Goal: Use online tool/utility

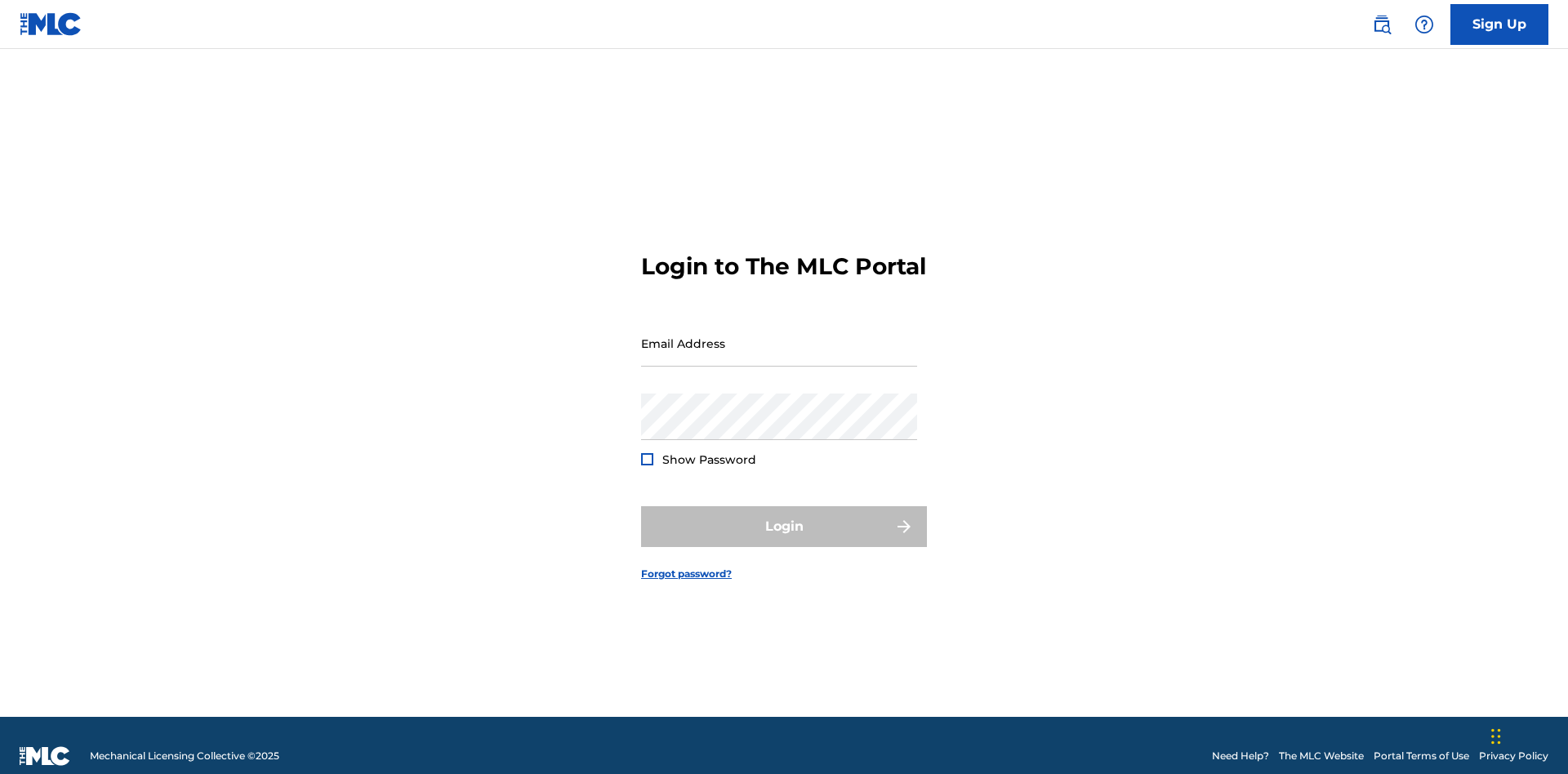
scroll to position [22, 0]
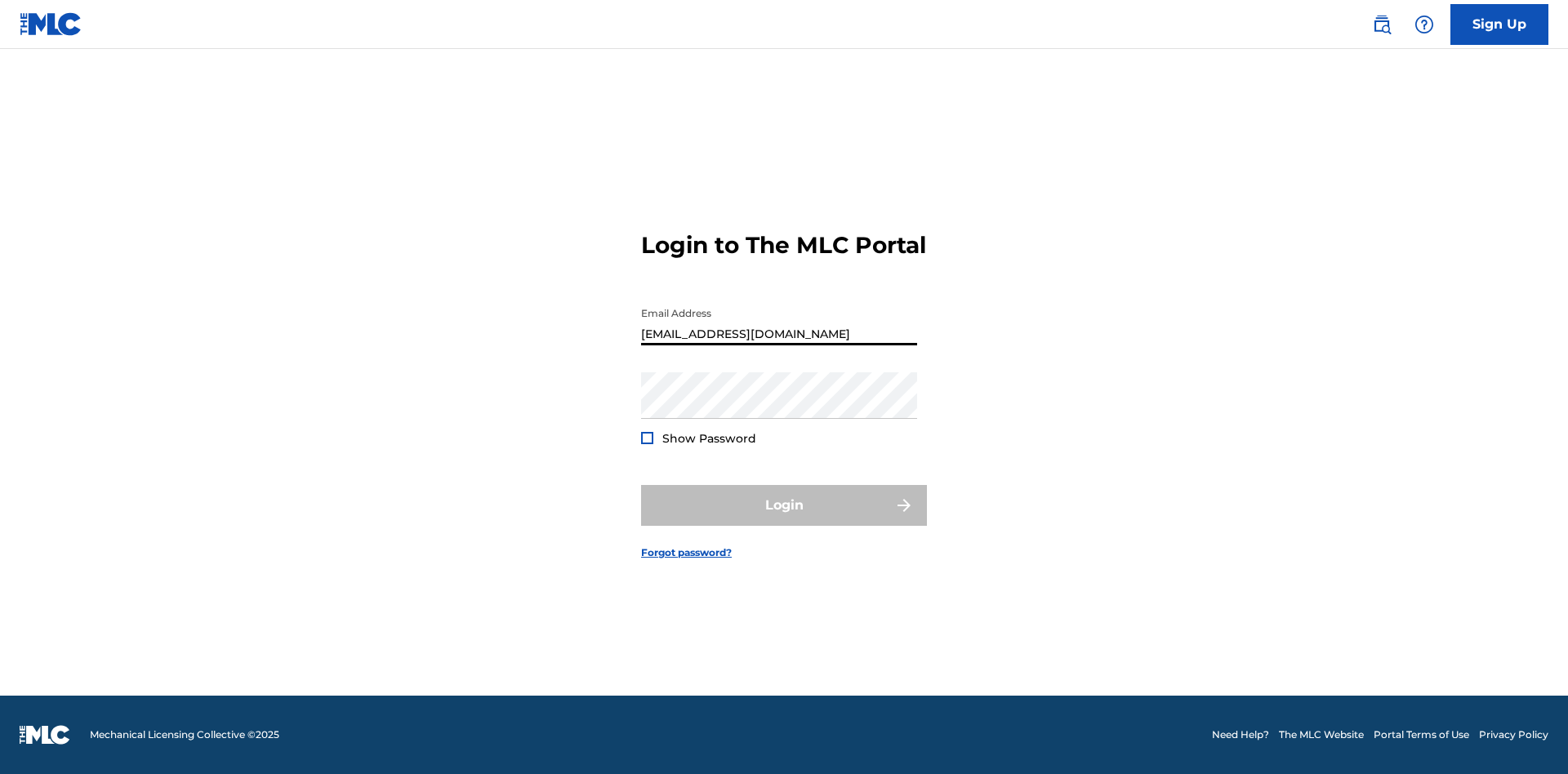
type input "[EMAIL_ADDRESS][DOMAIN_NAME]"
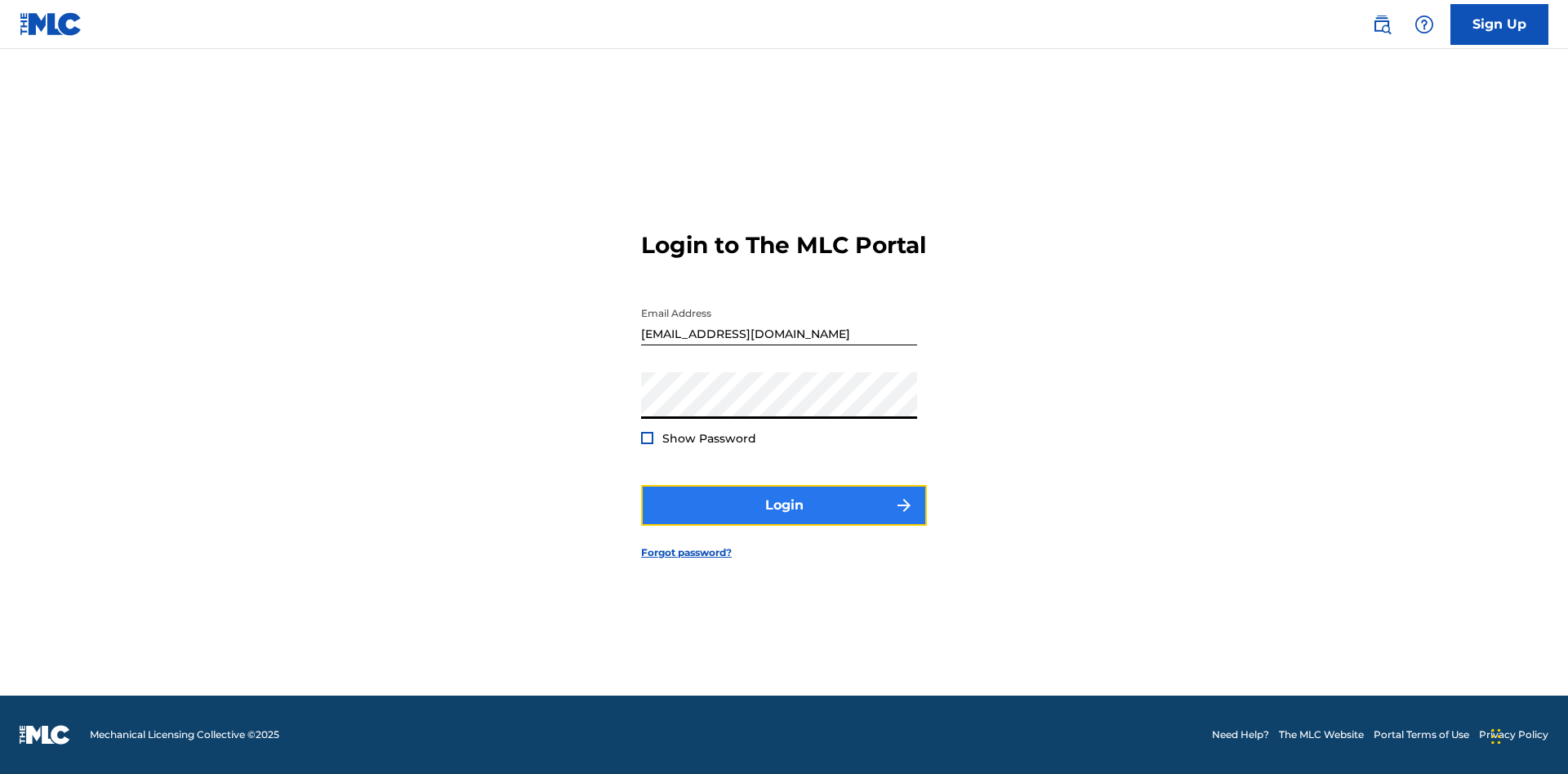
click at [784, 519] on button "Login" at bounding box center [783, 505] width 286 height 41
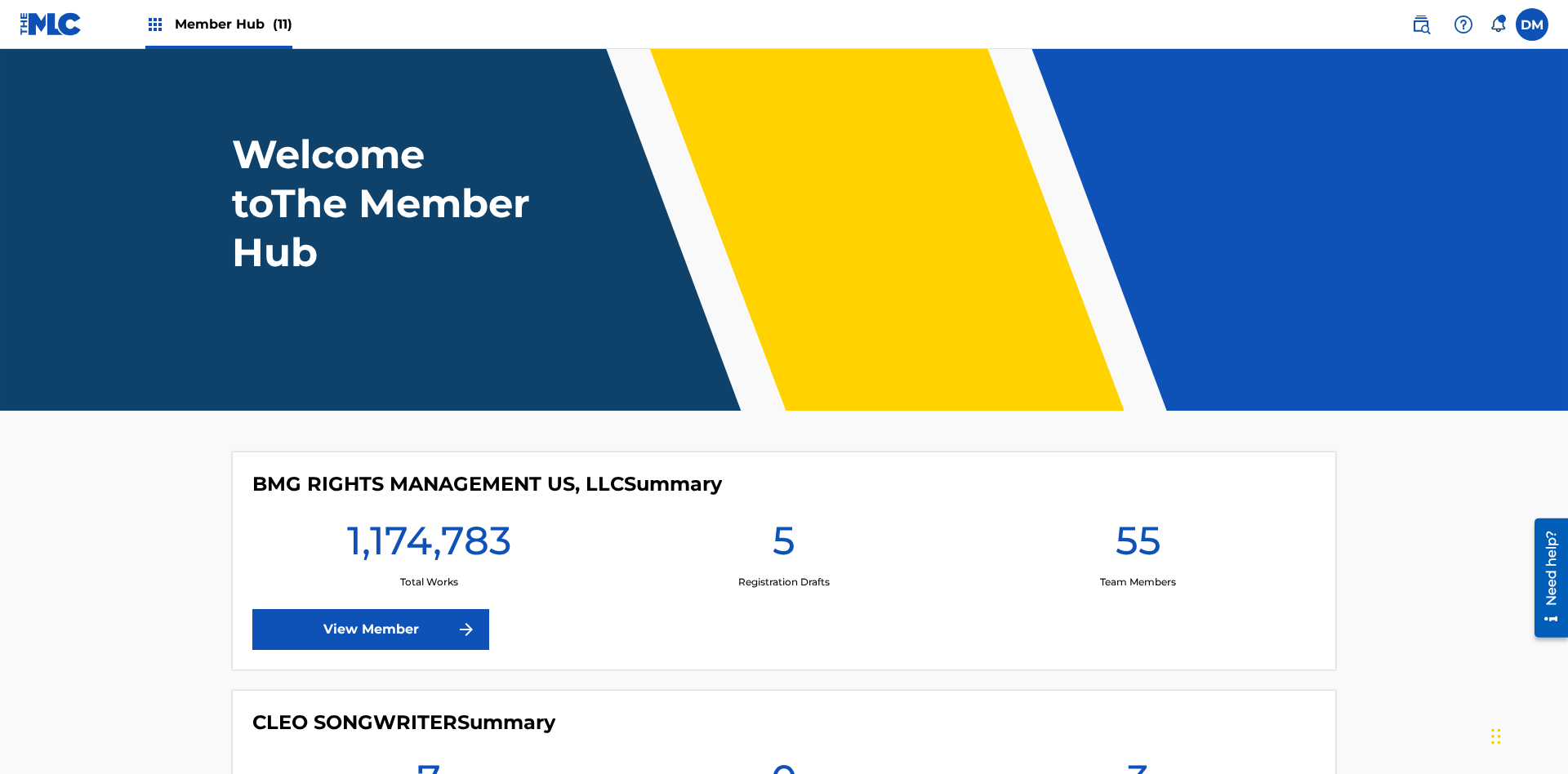
click at [233, 24] on span "Member Hub (11)" at bounding box center [234, 24] width 118 height 19
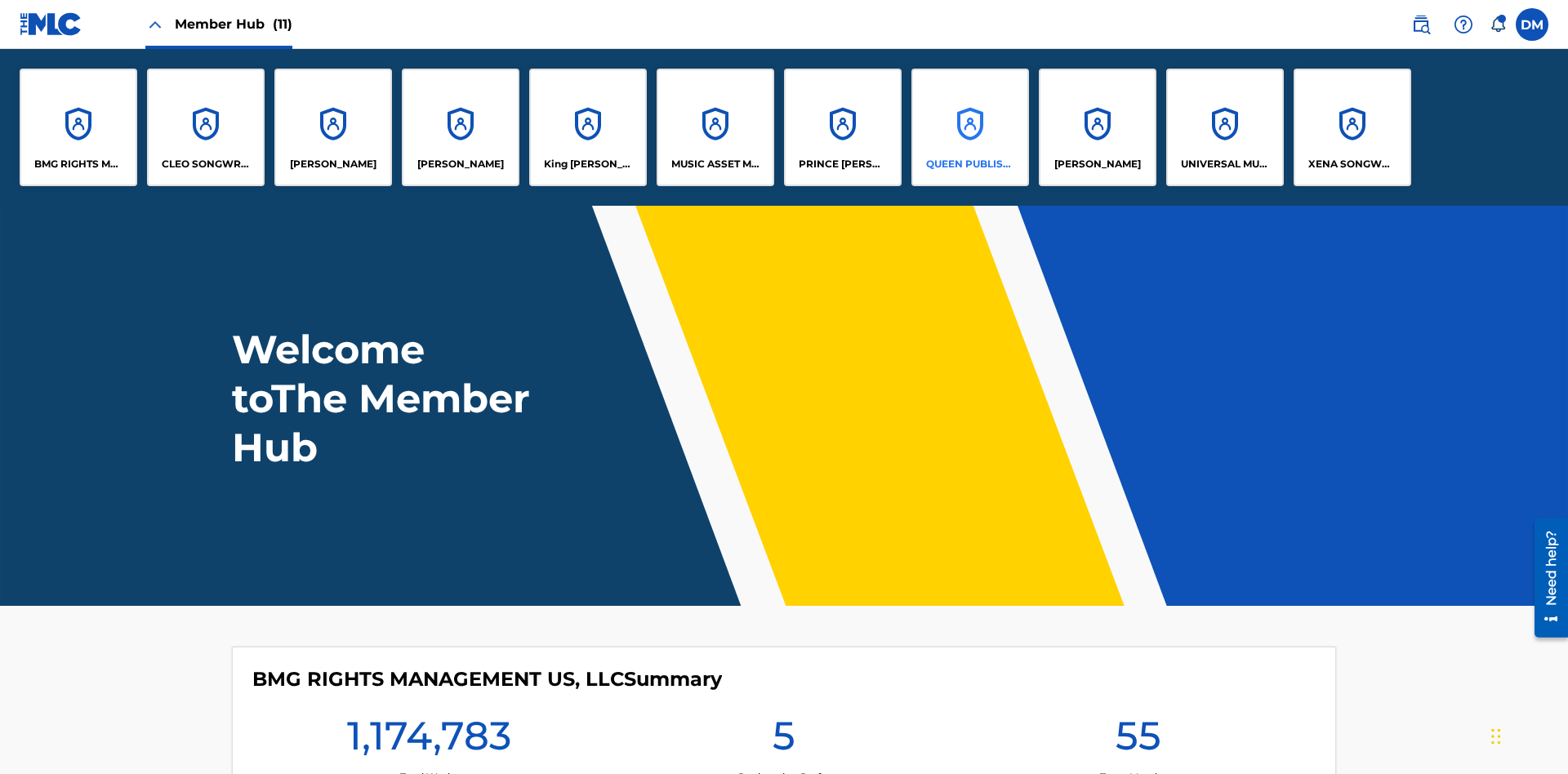
click at [969, 164] on p "QUEEN PUBLISHA" at bounding box center [970, 164] width 89 height 15
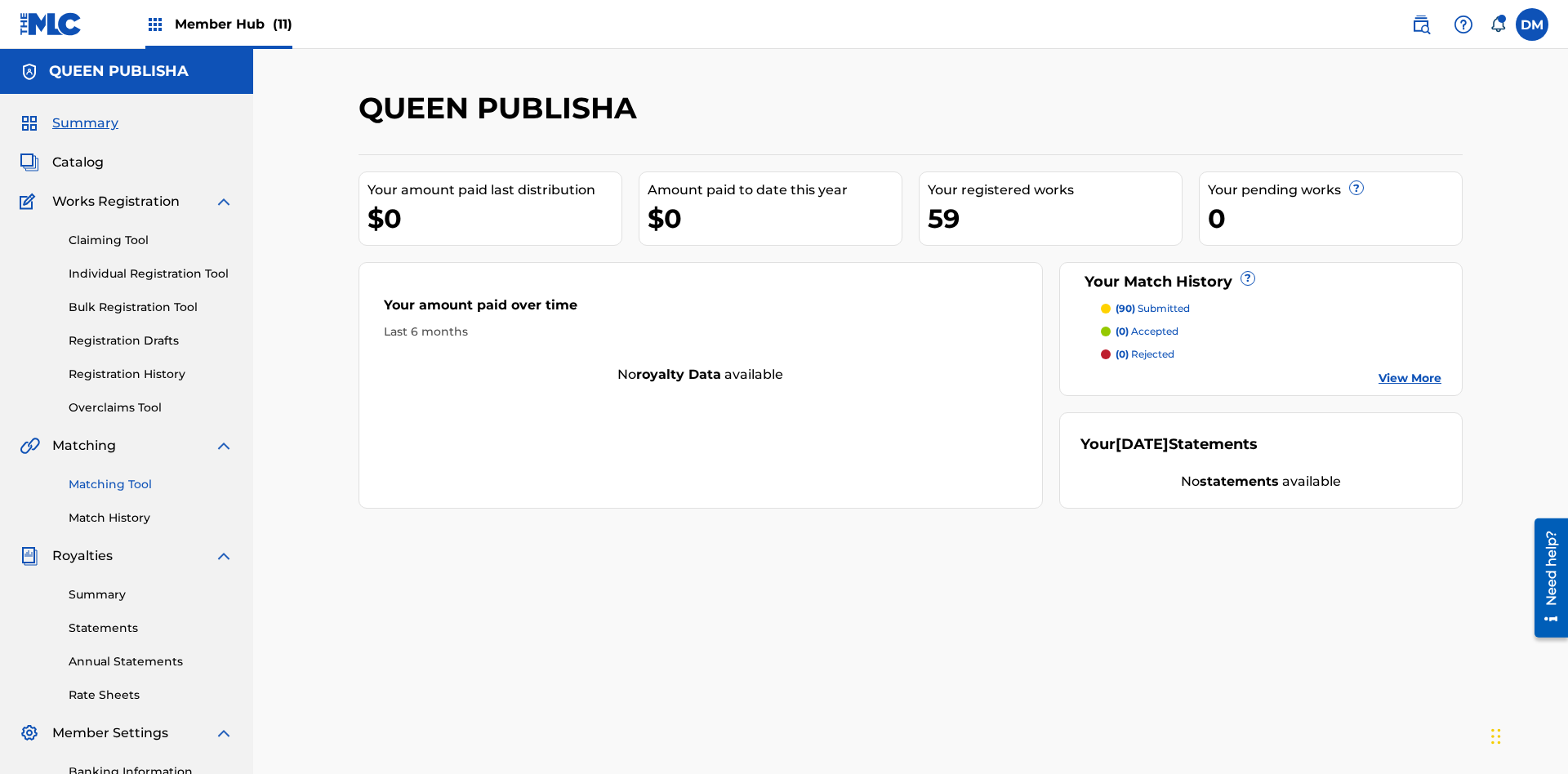
click at [151, 476] on link "Matching Tool" at bounding box center [151, 484] width 165 height 17
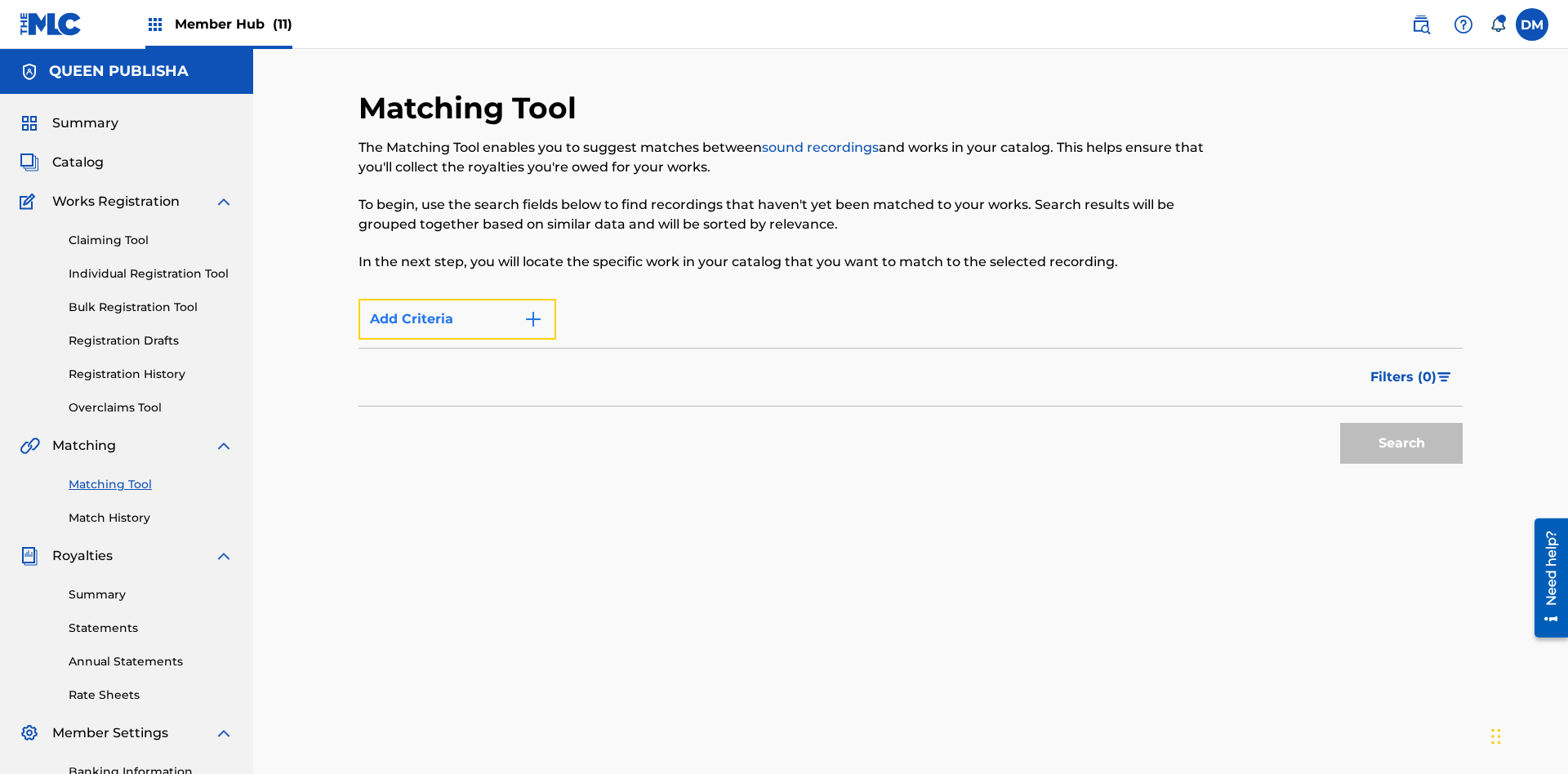
click at [457, 299] on button "Add Criteria" at bounding box center [456, 320] width 197 height 41
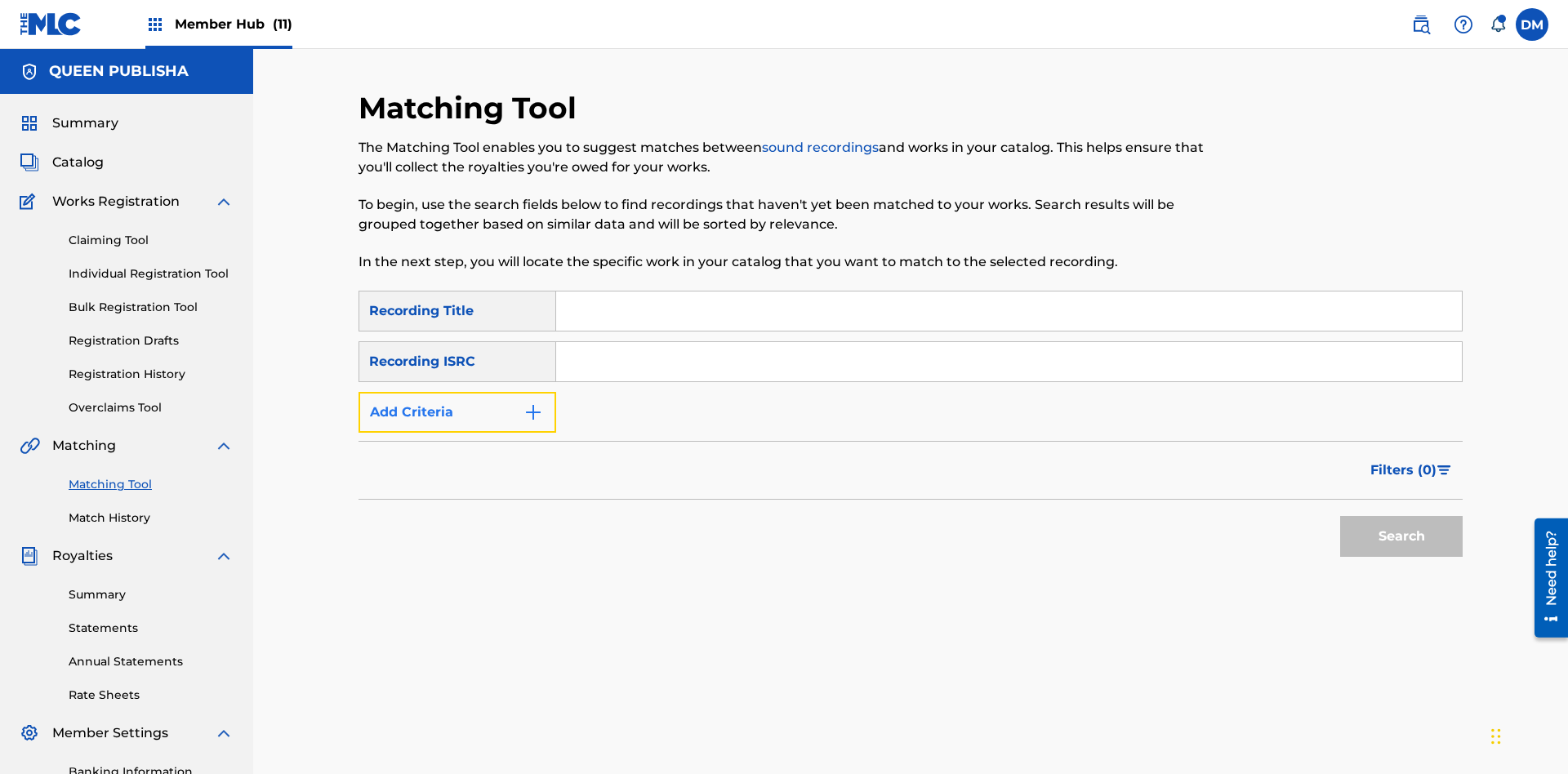
scroll to position [238, 0]
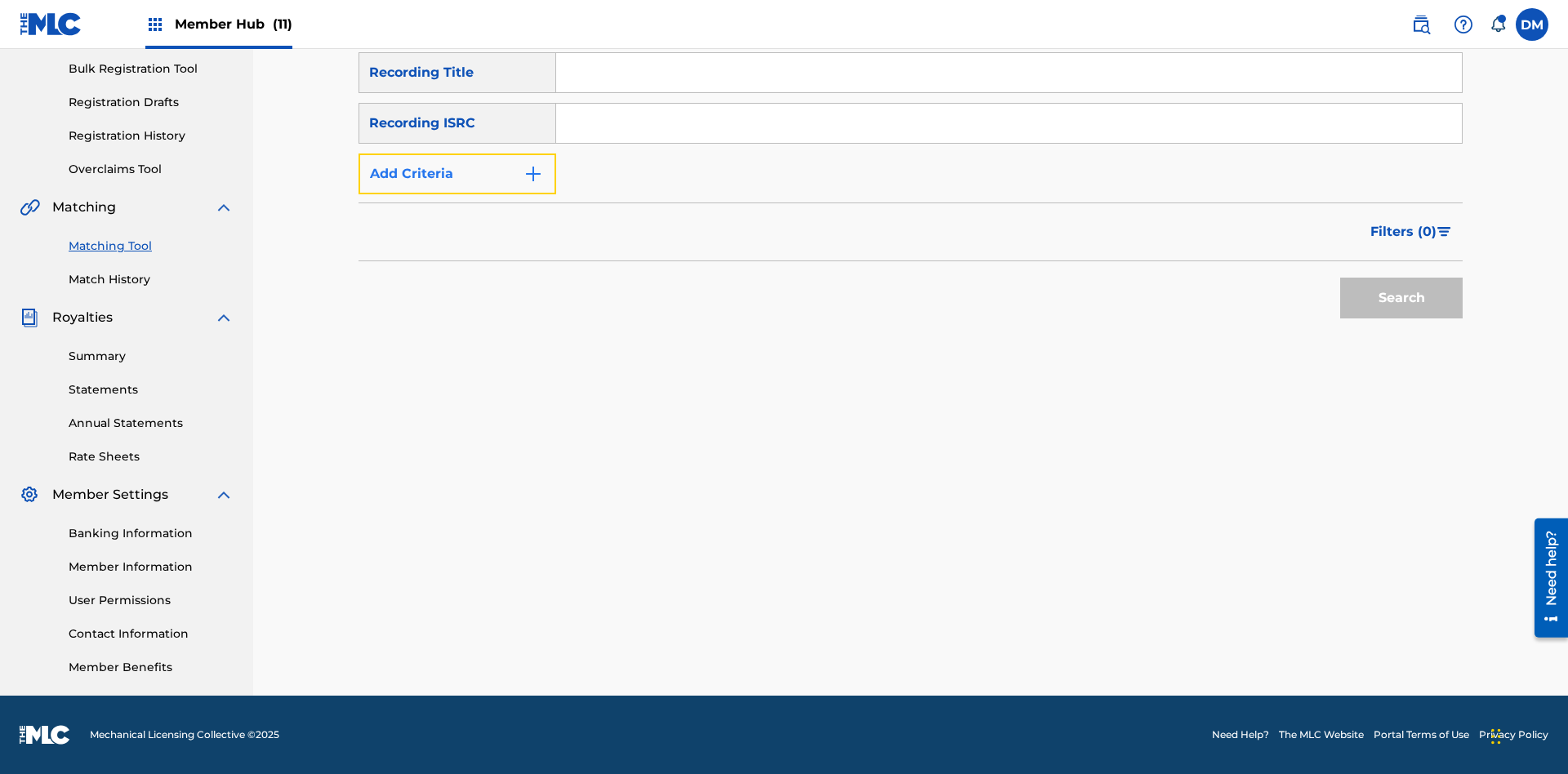
click at [457, 194] on button "Add Criteria" at bounding box center [456, 174] width 197 height 41
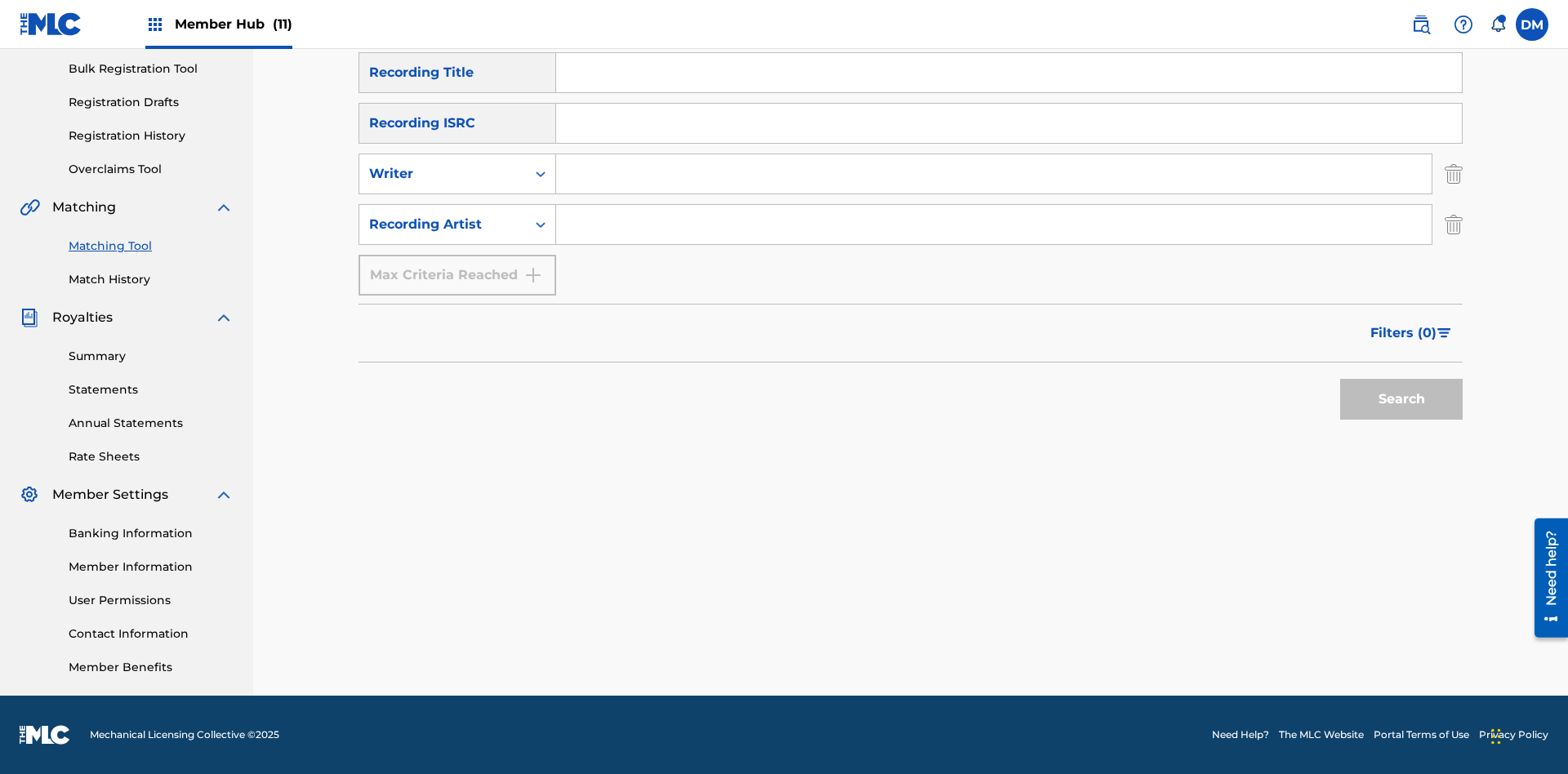
click at [1009, 92] on input "Search Form" at bounding box center [1009, 73] width 906 height 39
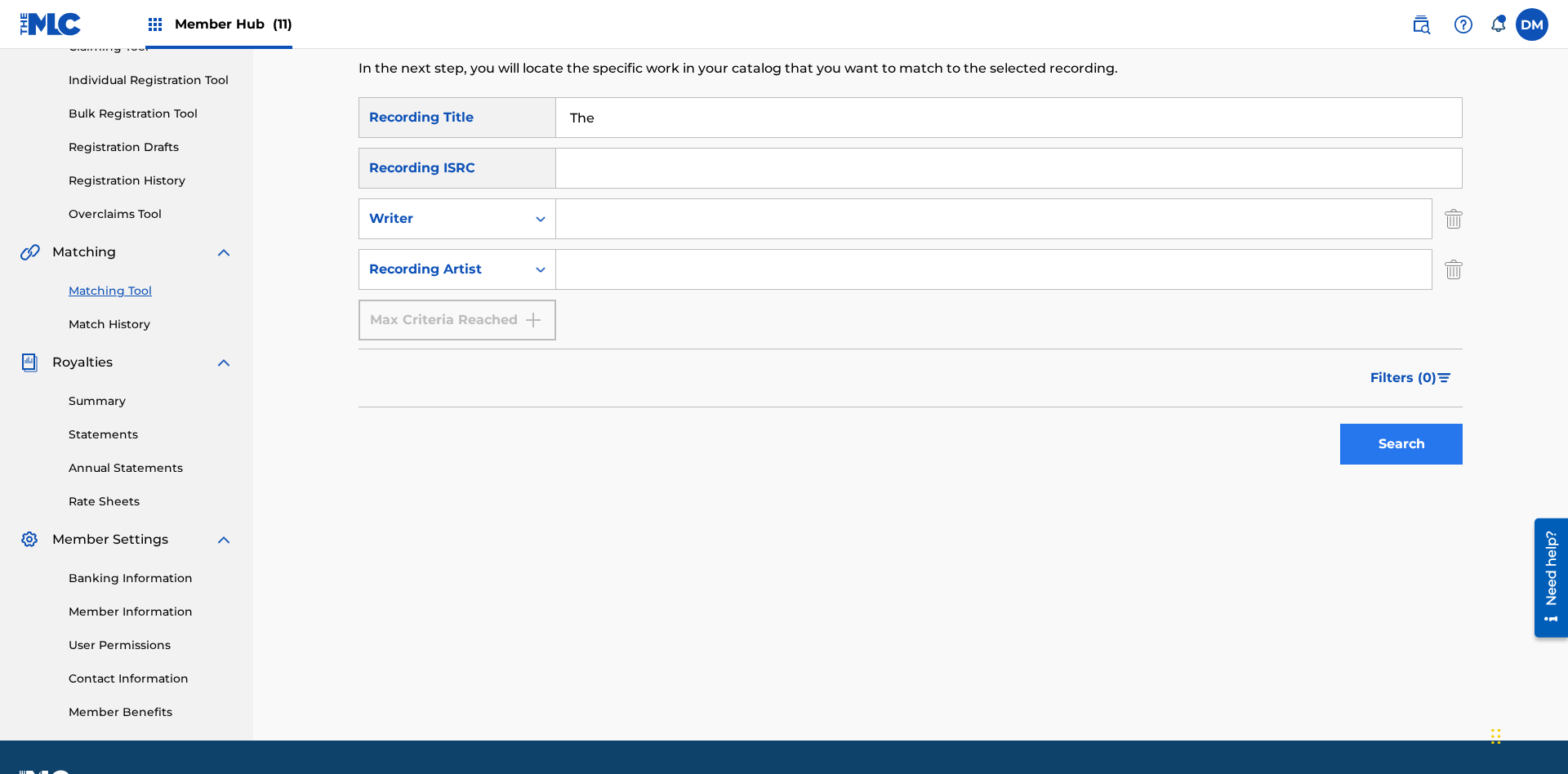
type input "The"
click at [1401, 424] on button "Search" at bounding box center [1401, 444] width 123 height 41
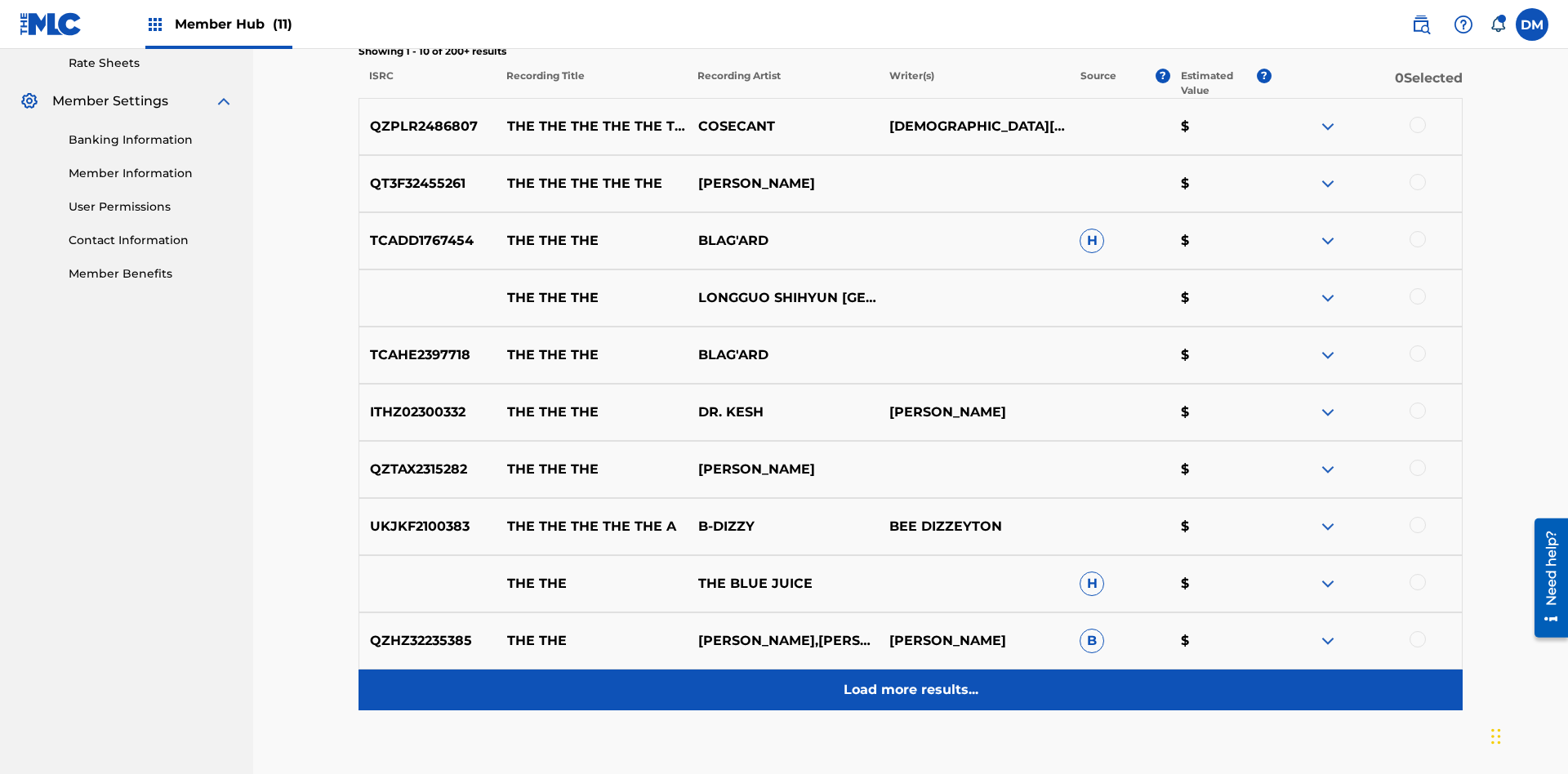
click at [910, 680] on p "Load more results..." at bounding box center [911, 690] width 134 height 20
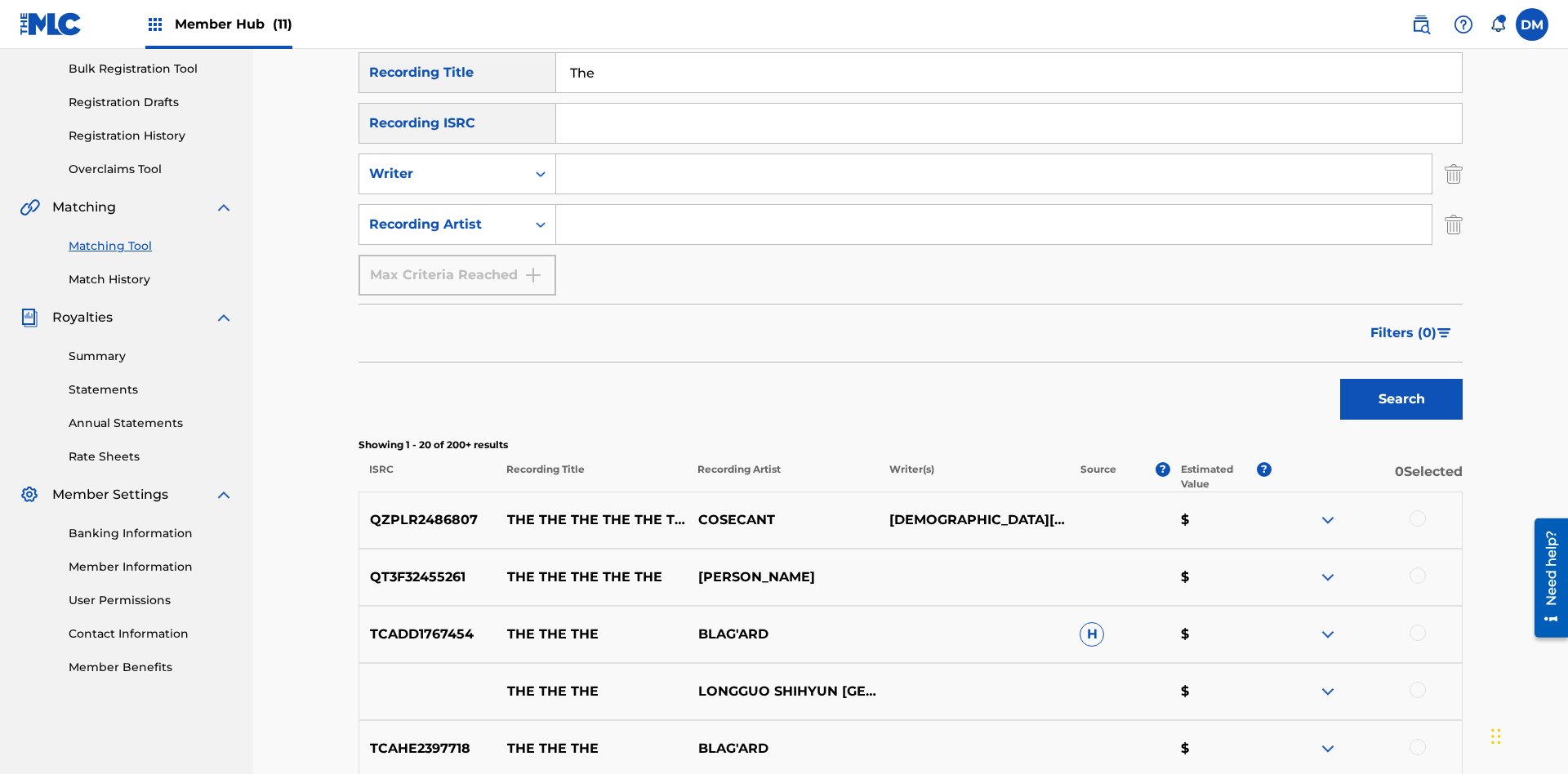
click at [1417, 510] on div at bounding box center [1418, 518] width 17 height 17
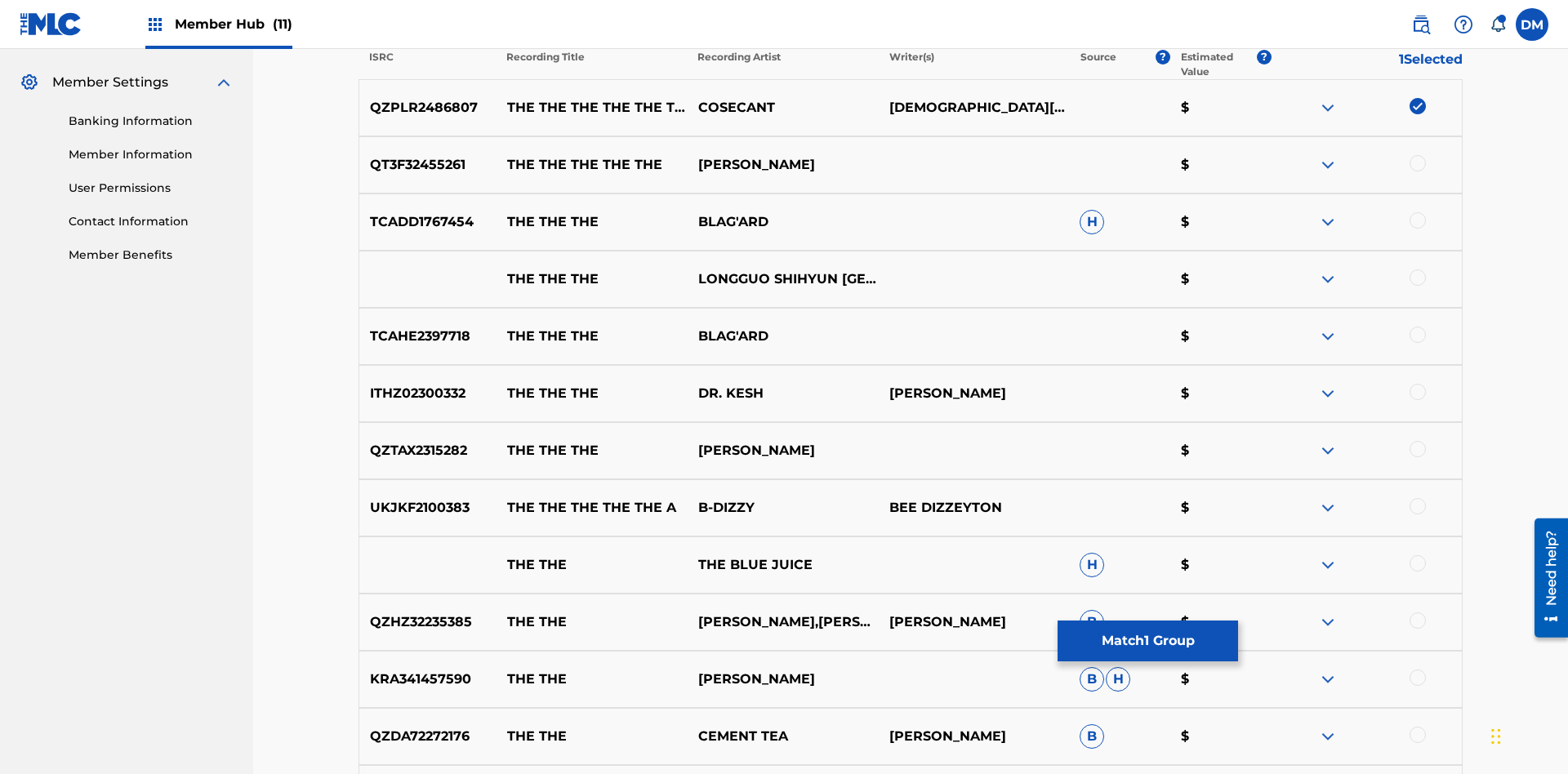
click at [1417, 212] on div at bounding box center [1418, 220] width 17 height 17
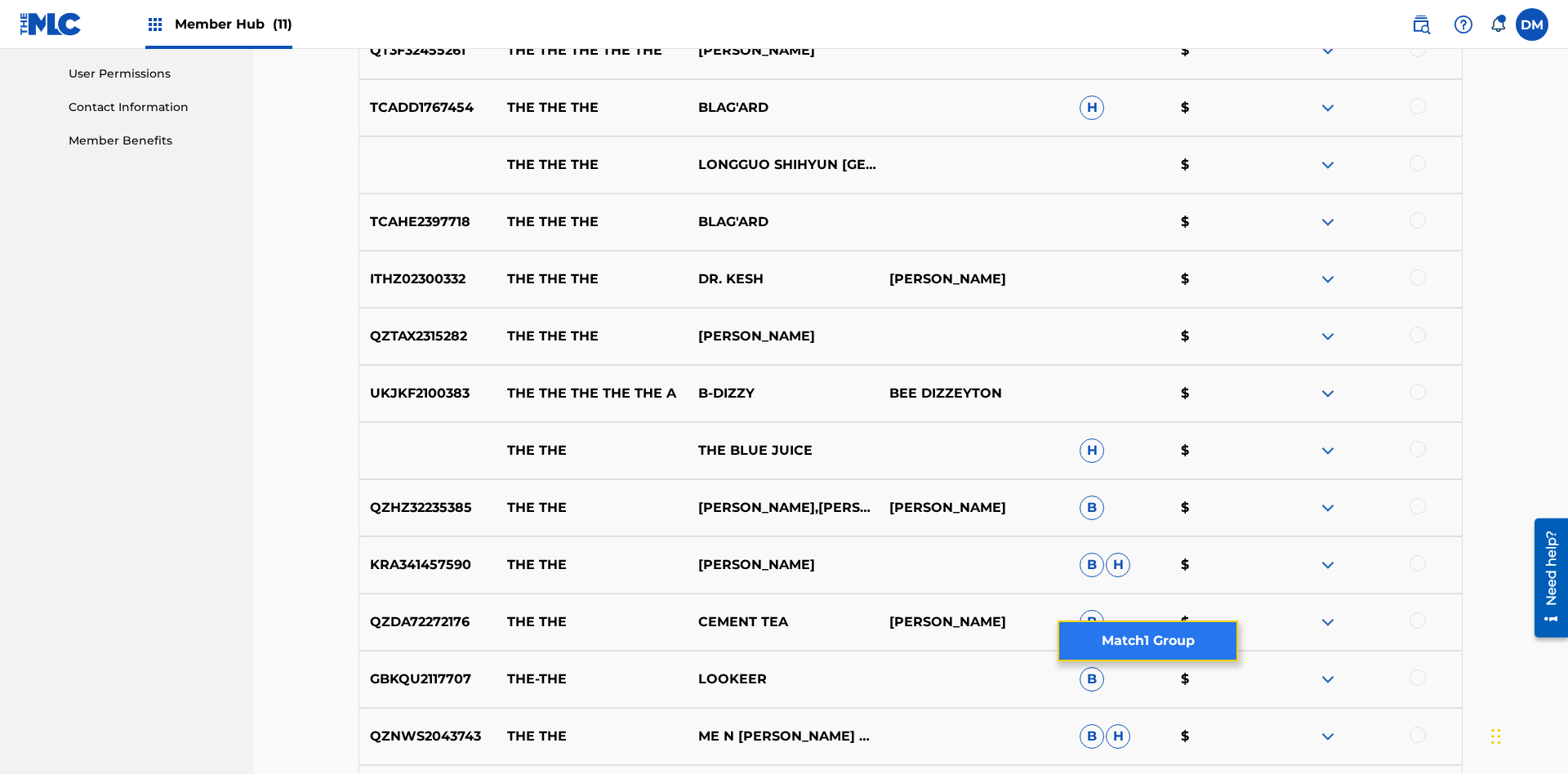
click at [1147, 641] on button "Match 1 Group" at bounding box center [1148, 642] width 181 height 41
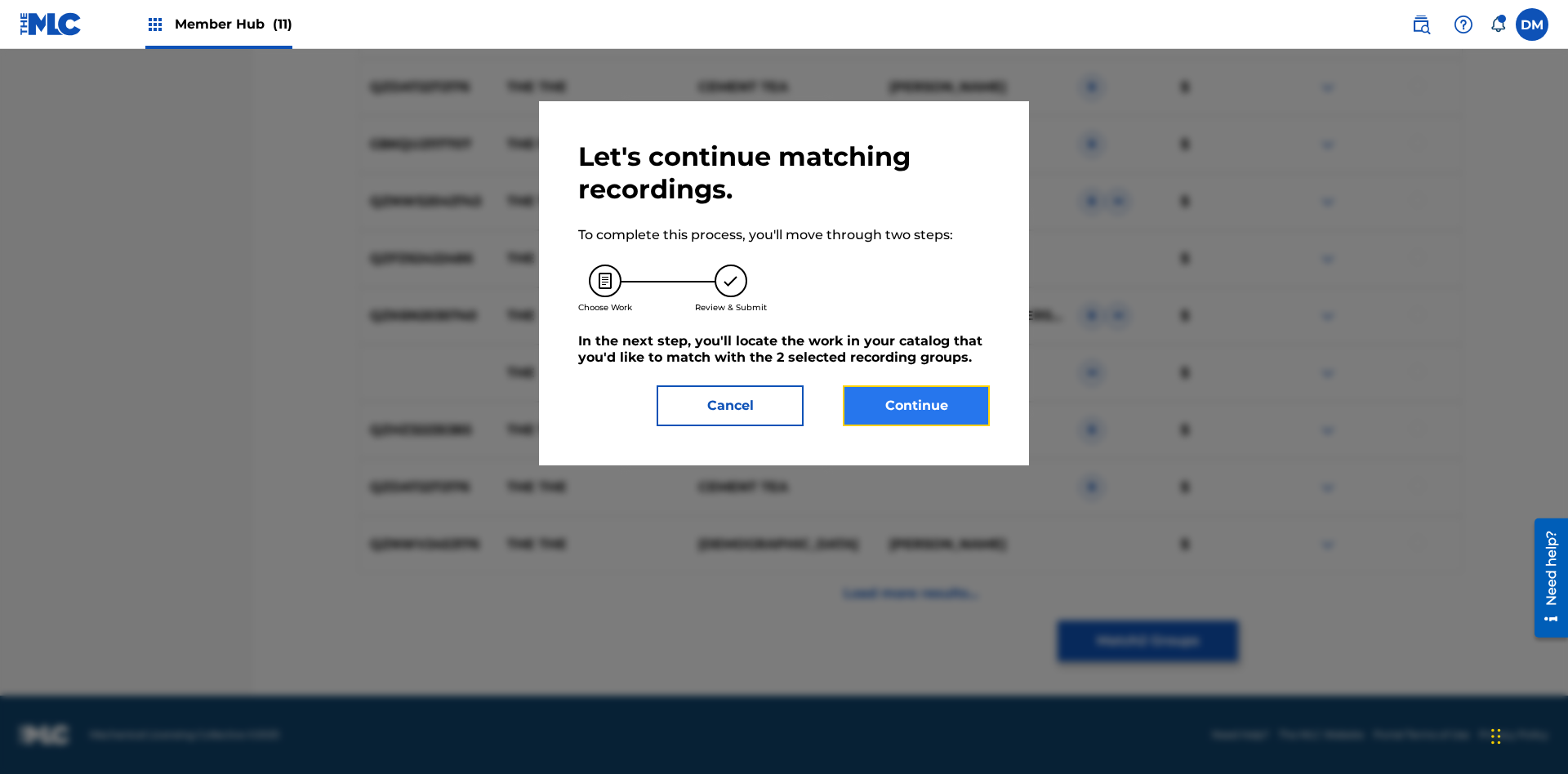
click at [916, 406] on button "Continue" at bounding box center [916, 406] width 147 height 41
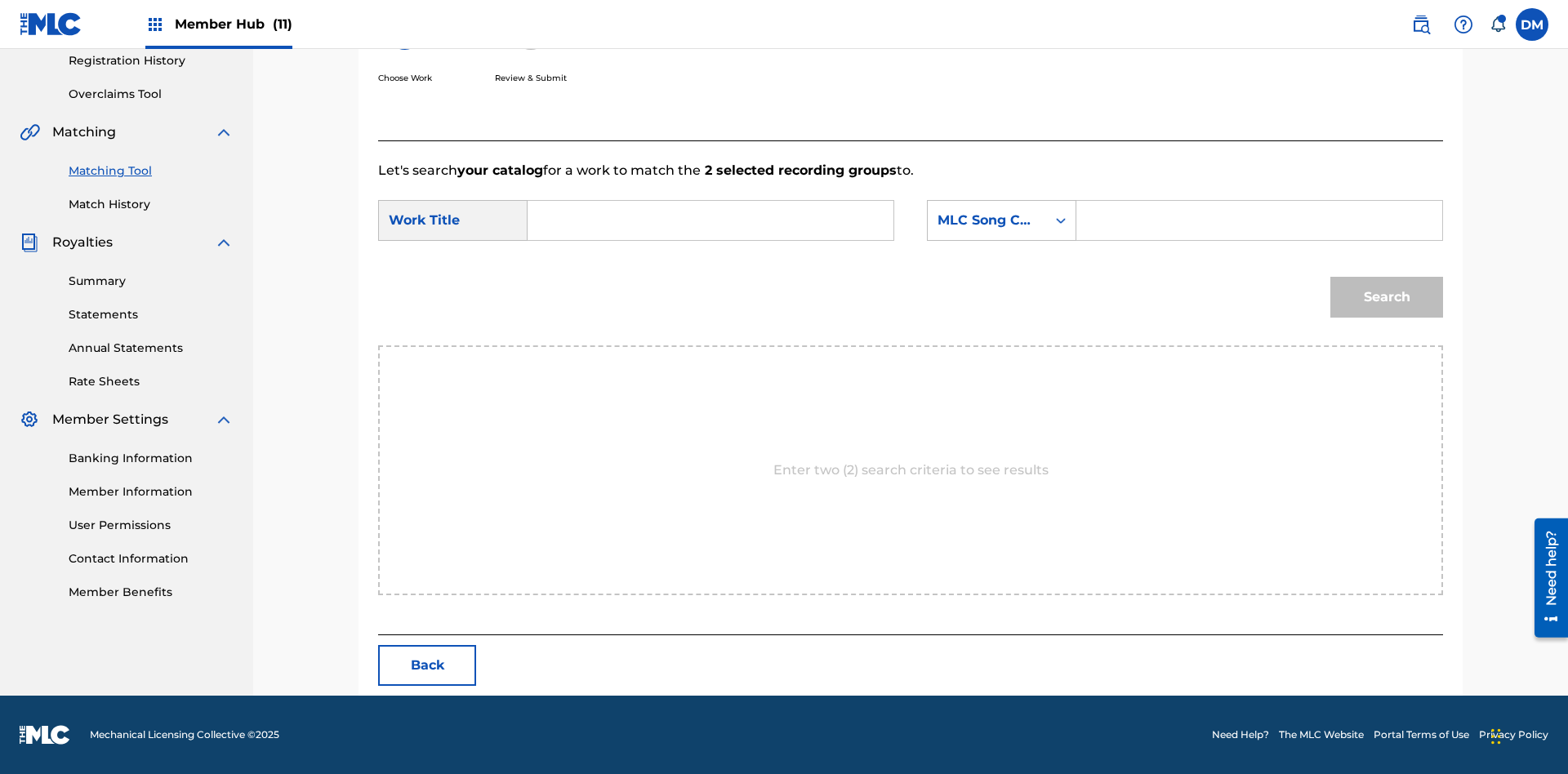
scroll to position [314, 0]
type input "ALL FIELDS FILLED"
click at [1001, 221] on div "MLC Song Code" at bounding box center [986, 221] width 99 height 20
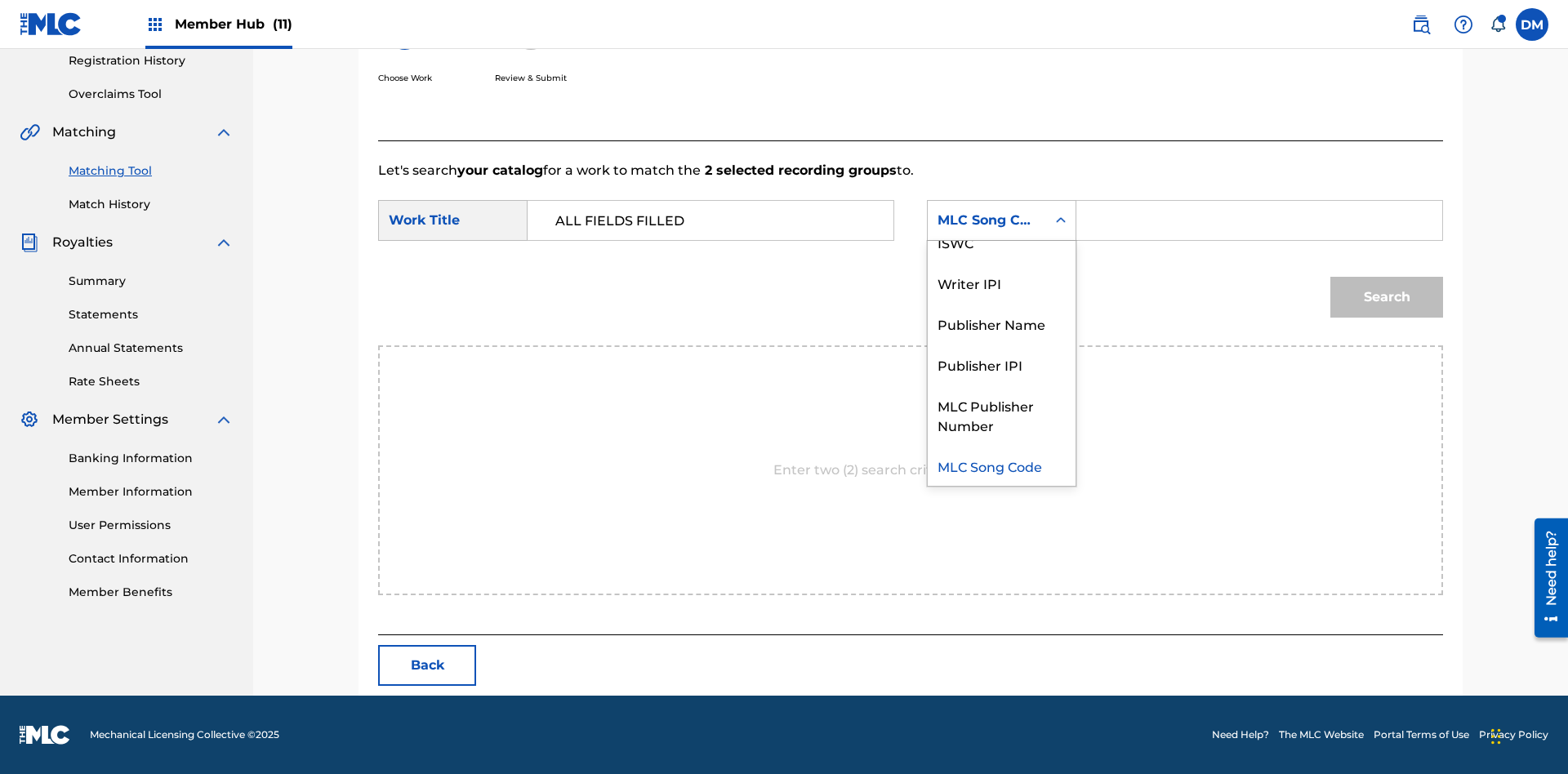
click at [1001, 241] on div "ISWC" at bounding box center [1001, 242] width 148 height 41
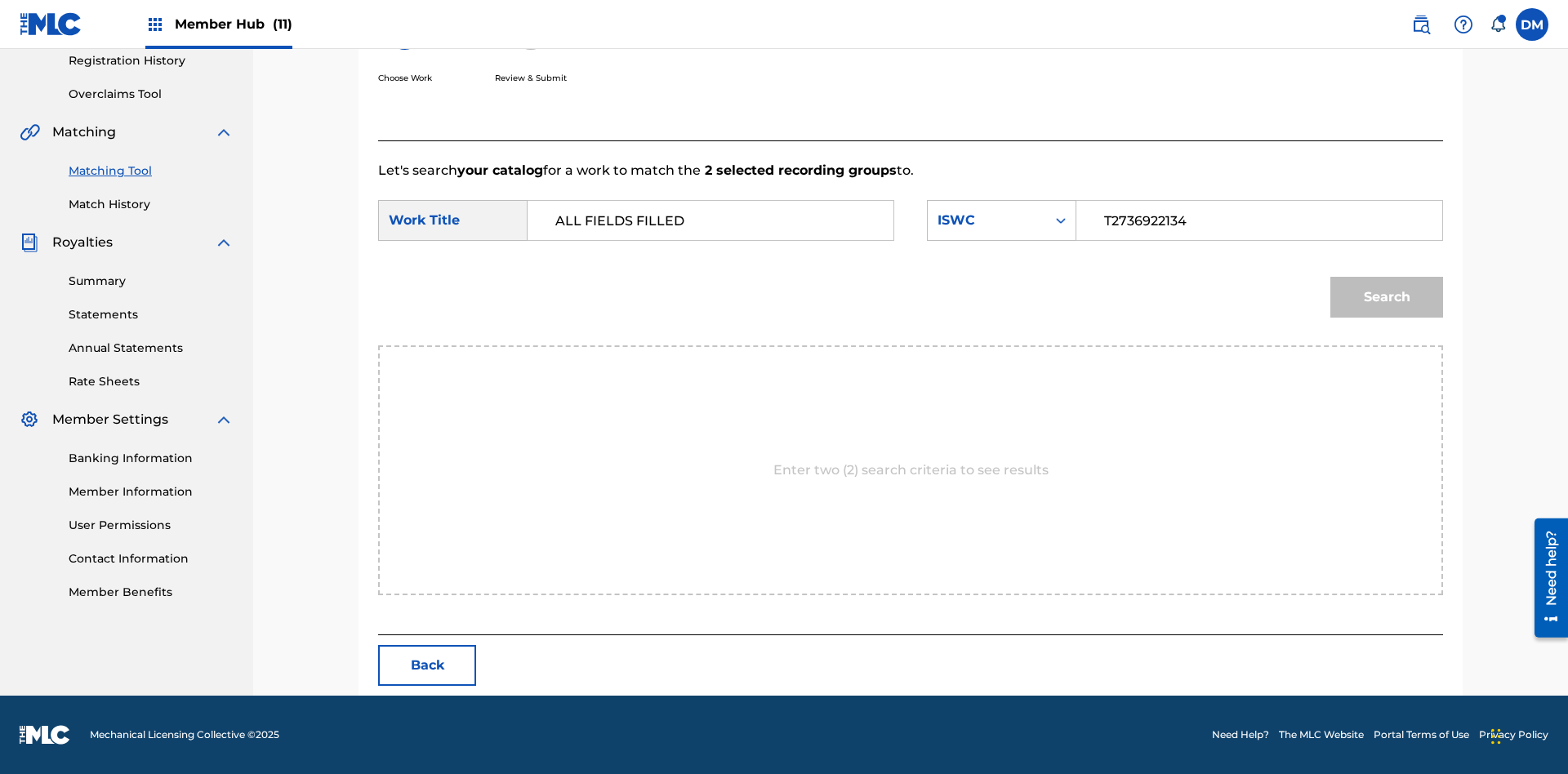
type input "T2736922134"
click at [1386, 297] on button "Search" at bounding box center [1386, 297] width 113 height 41
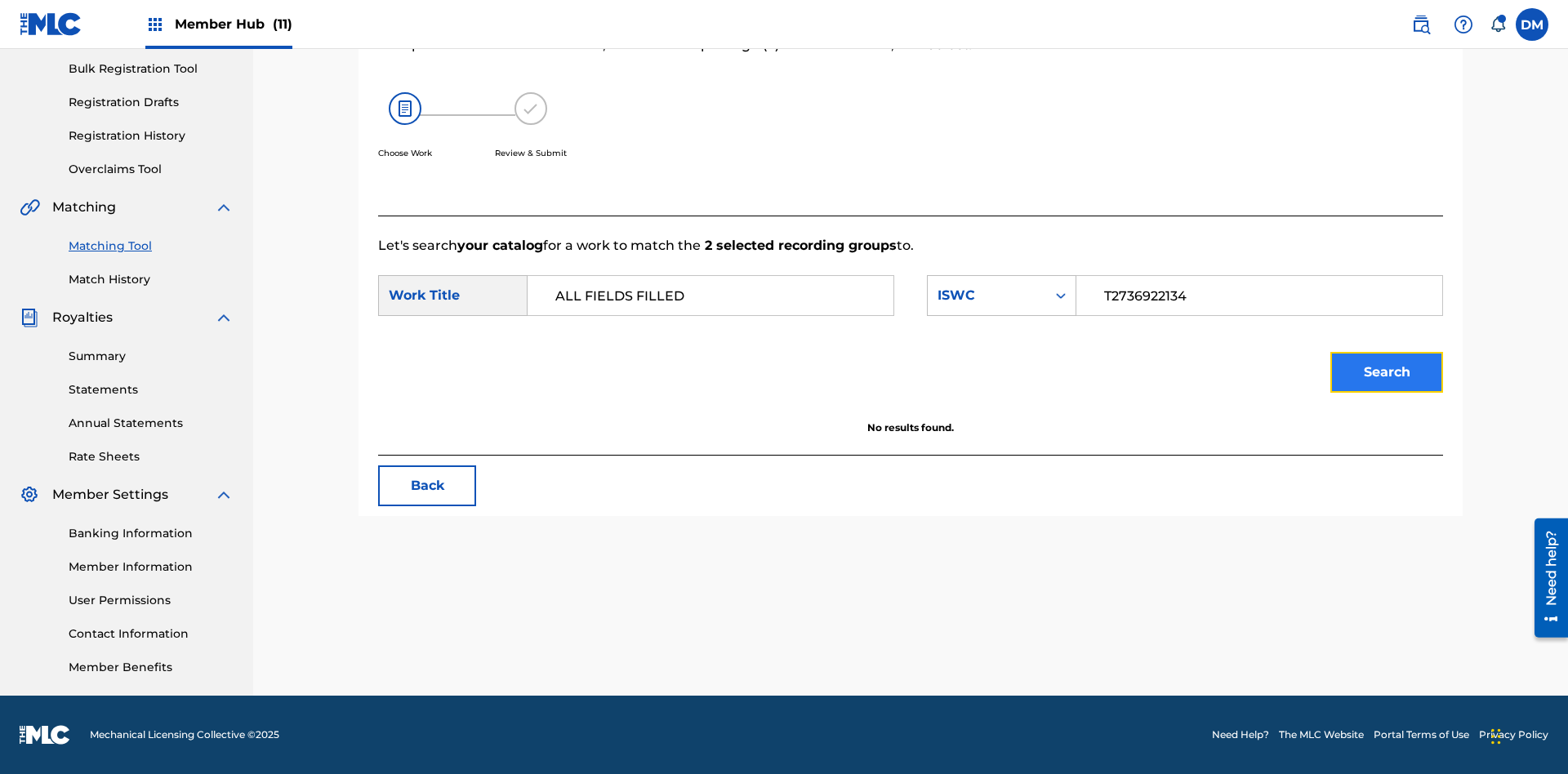
scroll to position [238, 0]
